Goal: Task Accomplishment & Management: Use online tool/utility

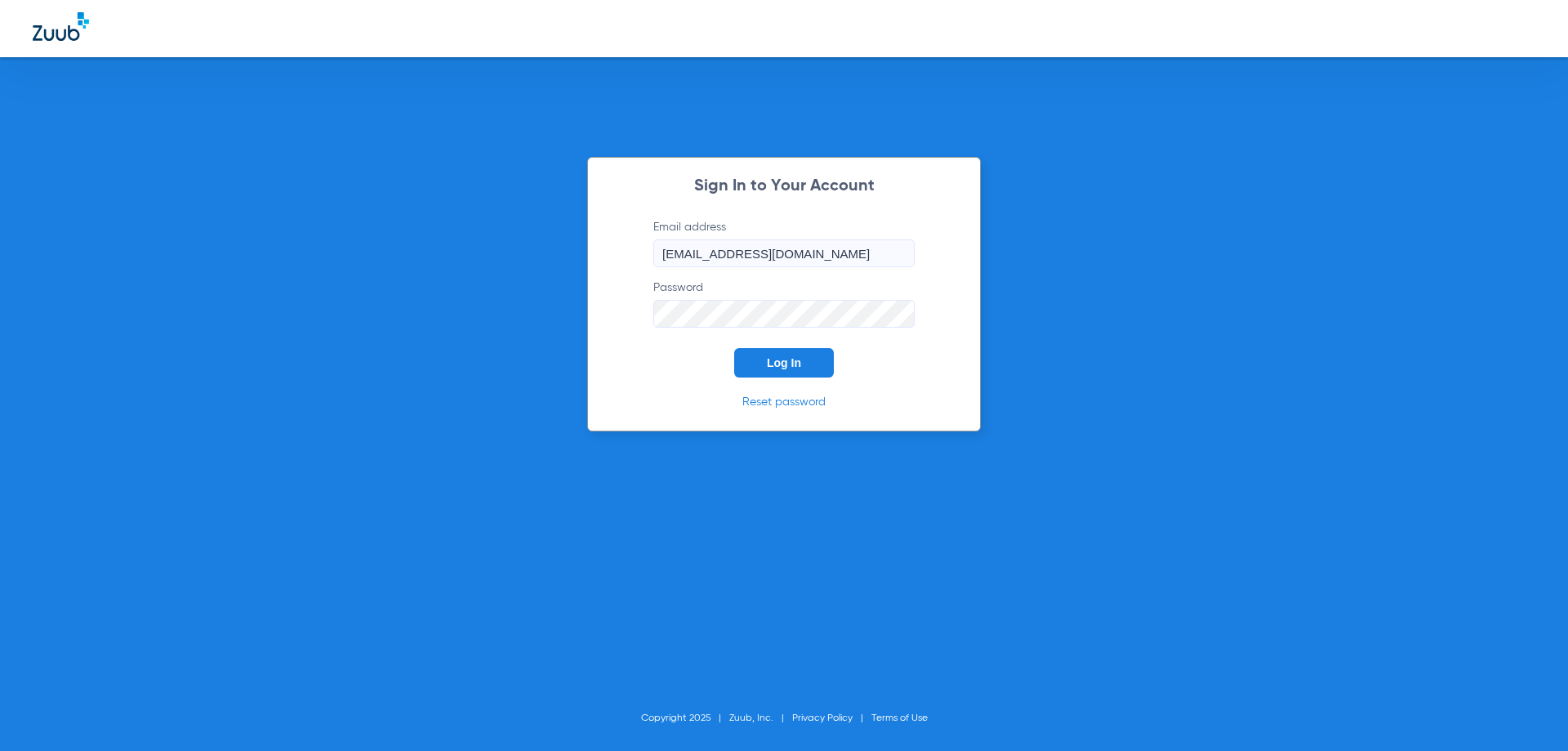
click at [743, 356] on button "Log In" at bounding box center [784, 362] width 100 height 29
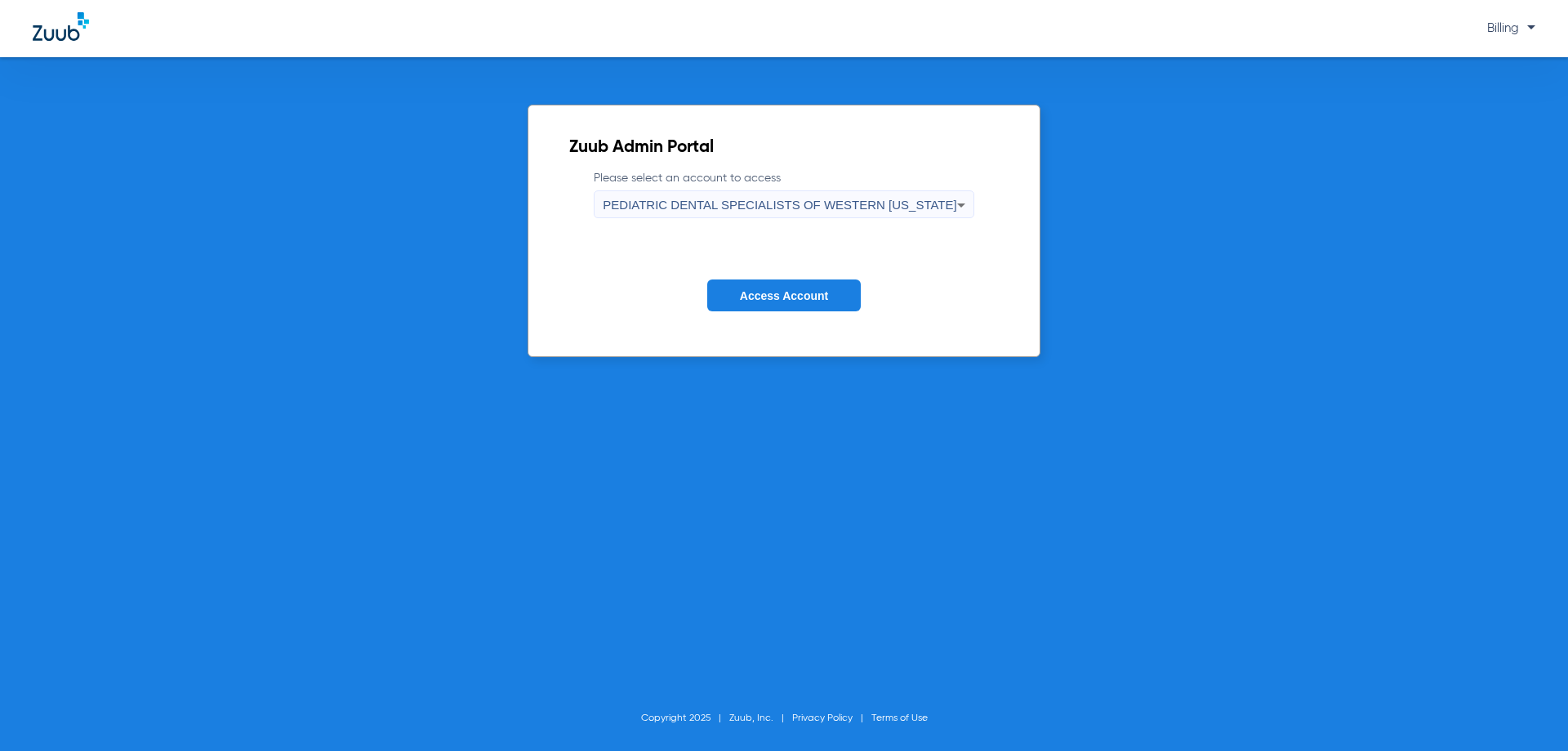
click at [786, 209] on span "PEDIATRIC DENTAL SPECIALISTS OF WESTERN [US_STATE]" at bounding box center [780, 204] width 354 height 14
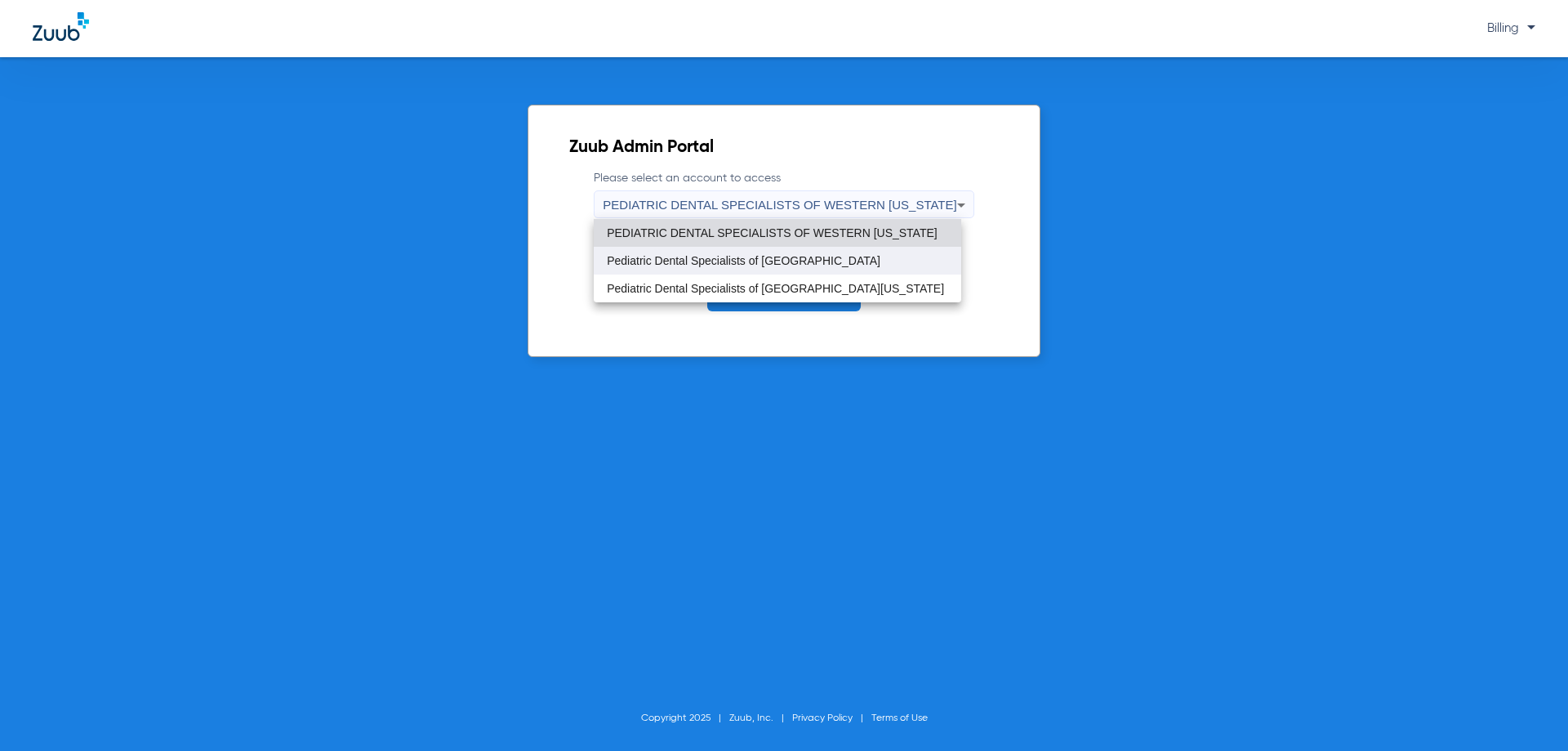
click at [766, 264] on span "Pediatric Dental Specialists of [GEOGRAPHIC_DATA]" at bounding box center [743, 261] width 273 height 12
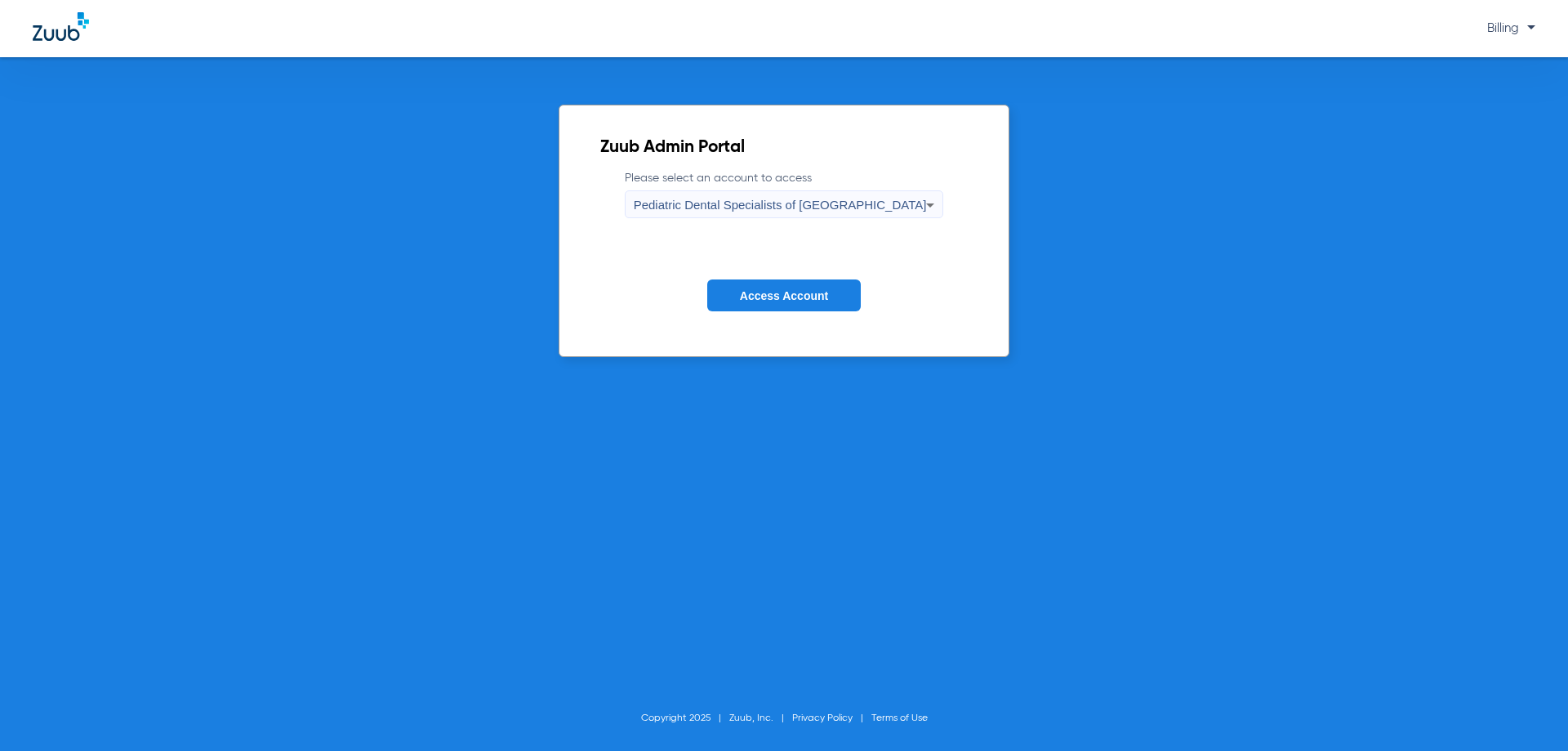
click at [768, 276] on form "Please select an account to access Pediatric Dental Specialists of Montrose Acc…" at bounding box center [784, 253] width 368 height 166
click at [762, 292] on span "Access Account" at bounding box center [784, 296] width 88 height 13
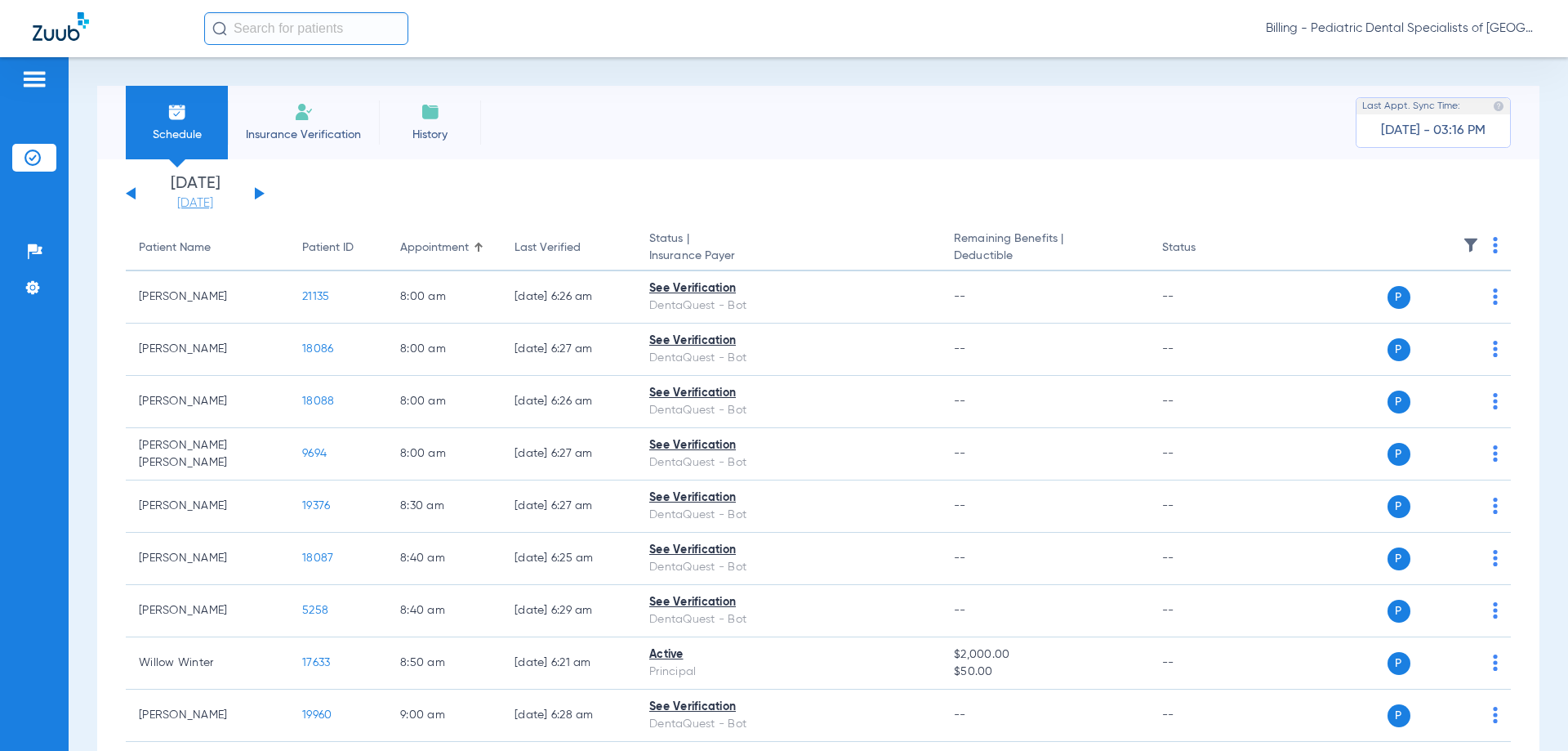
click at [213, 209] on link "[DATE]" at bounding box center [195, 204] width 98 height 17
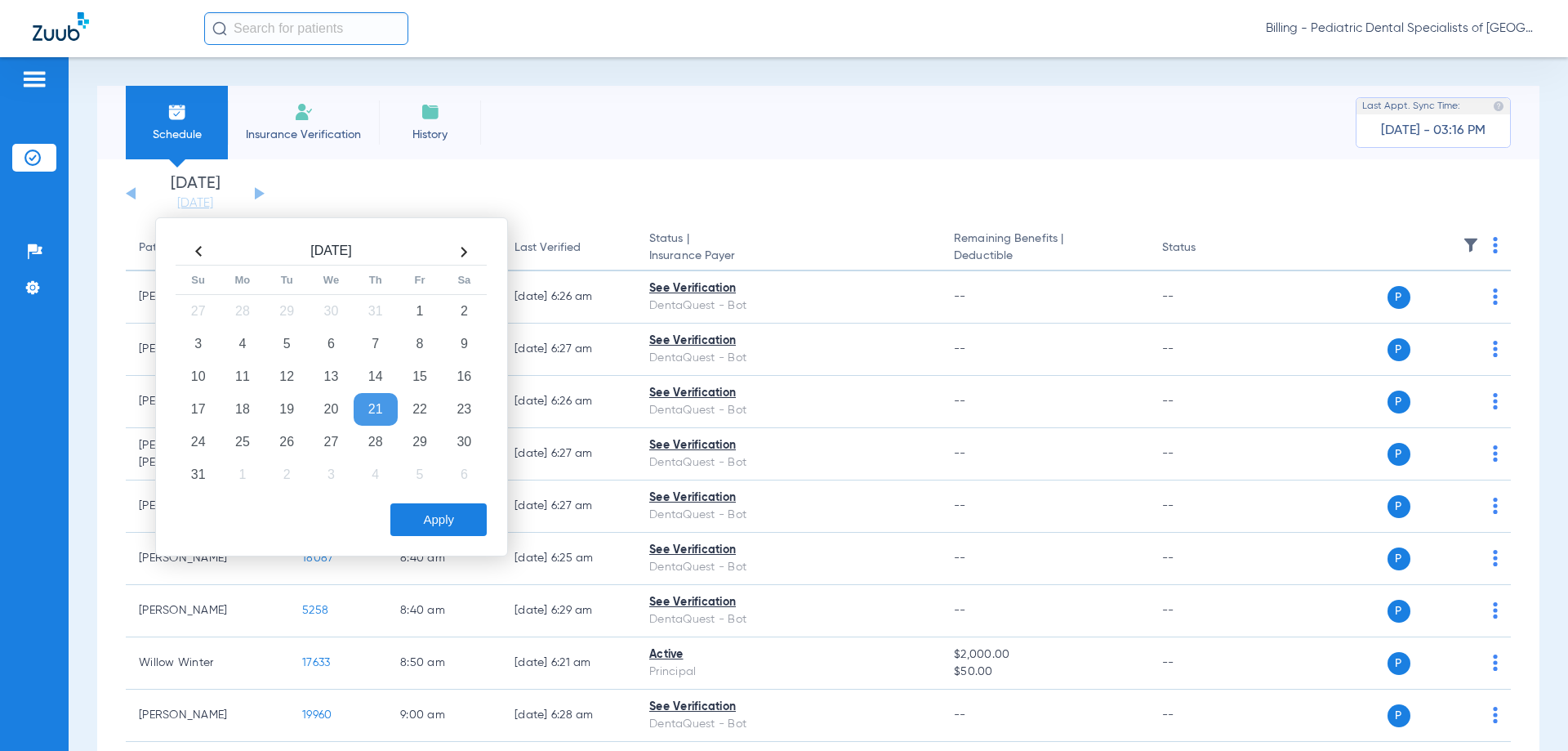
click at [460, 242] on th at bounding box center [463, 251] width 44 height 26
click at [289, 348] on td "9" at bounding box center [287, 343] width 44 height 32
click at [437, 530] on button "Apply" at bounding box center [439, 519] width 96 height 32
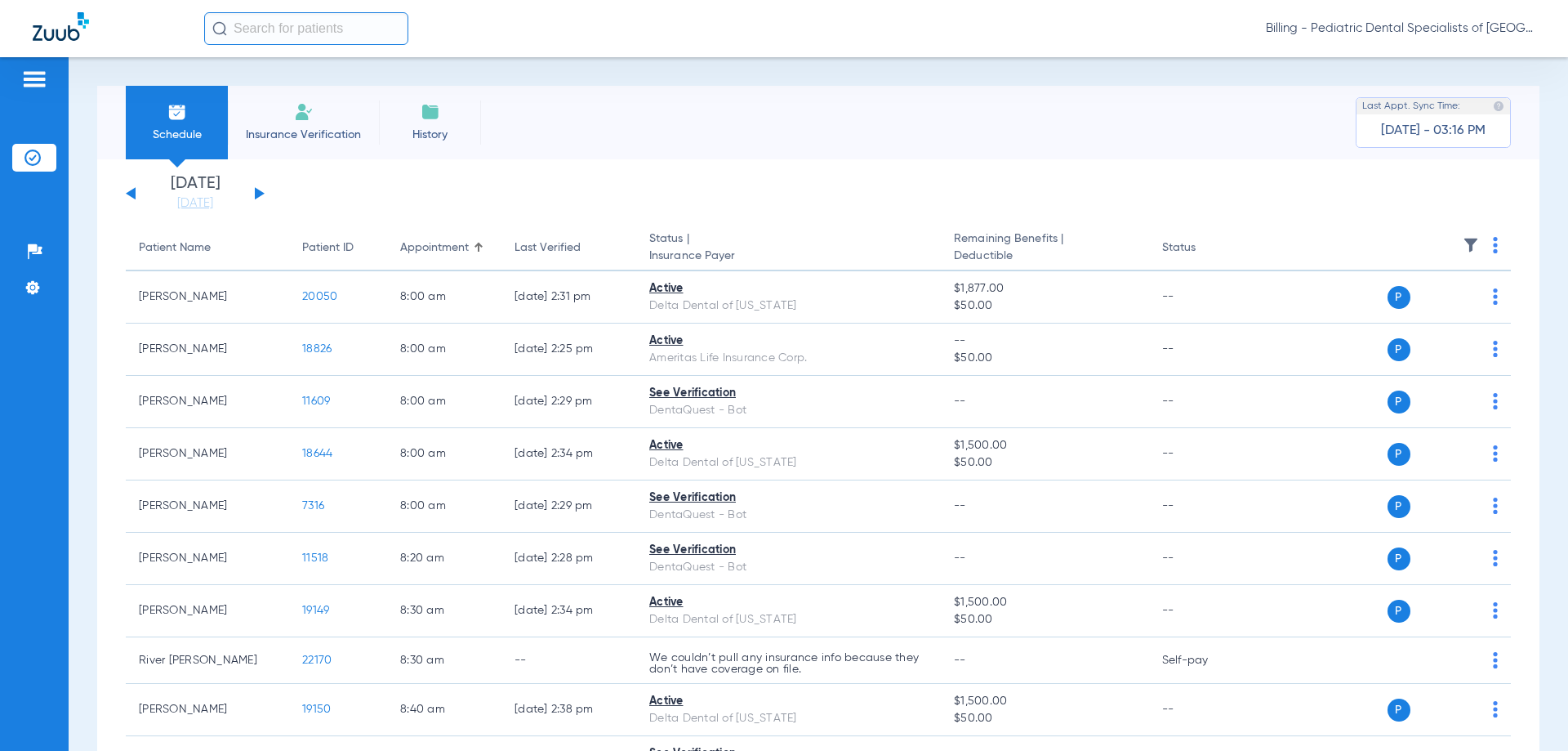
click at [258, 191] on button at bounding box center [260, 193] width 10 height 12
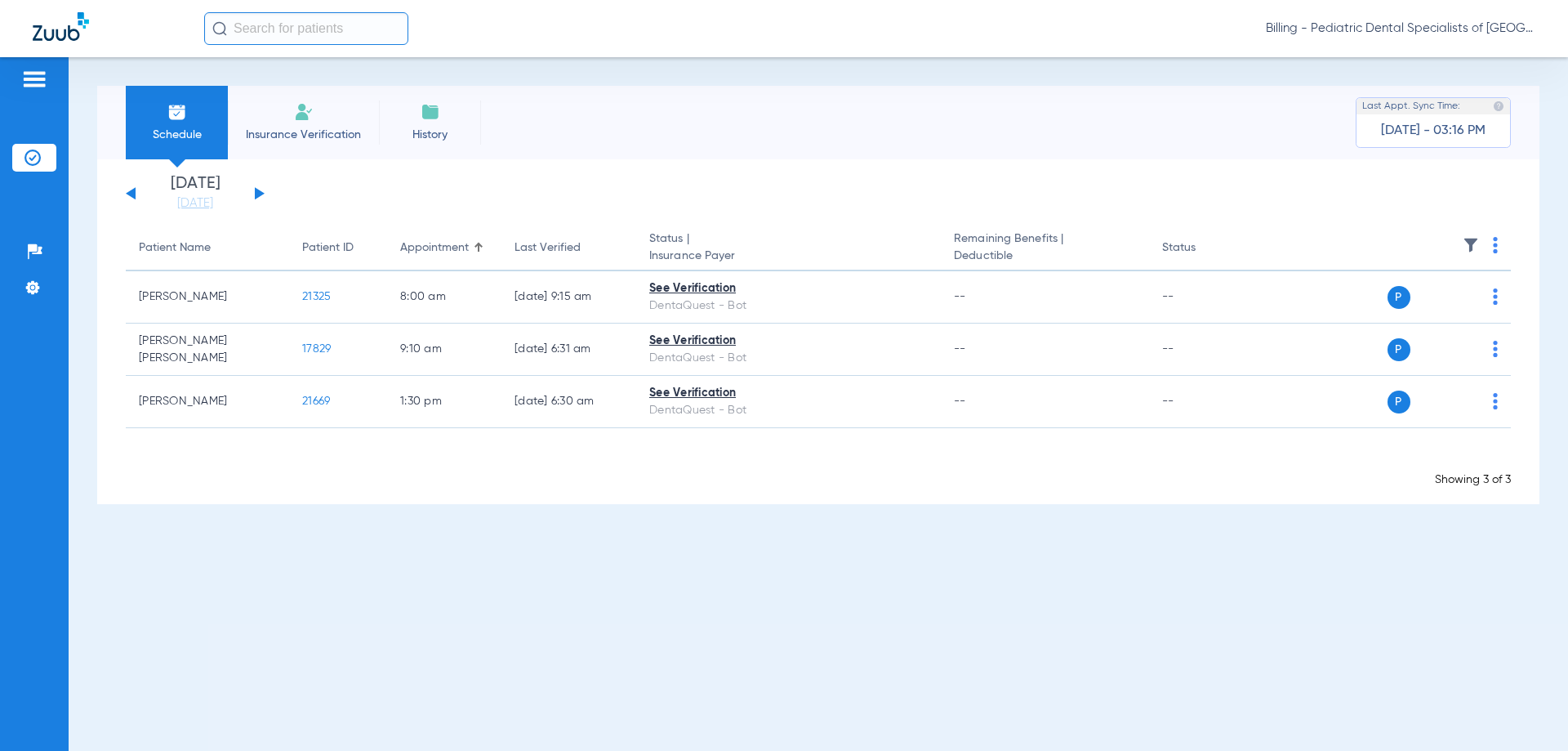
click at [1495, 248] on img at bounding box center [1495, 245] width 5 height 17
click at [1470, 309] on span "Verify All" at bounding box center [1434, 310] width 98 height 12
